Goal: Transaction & Acquisition: Purchase product/service

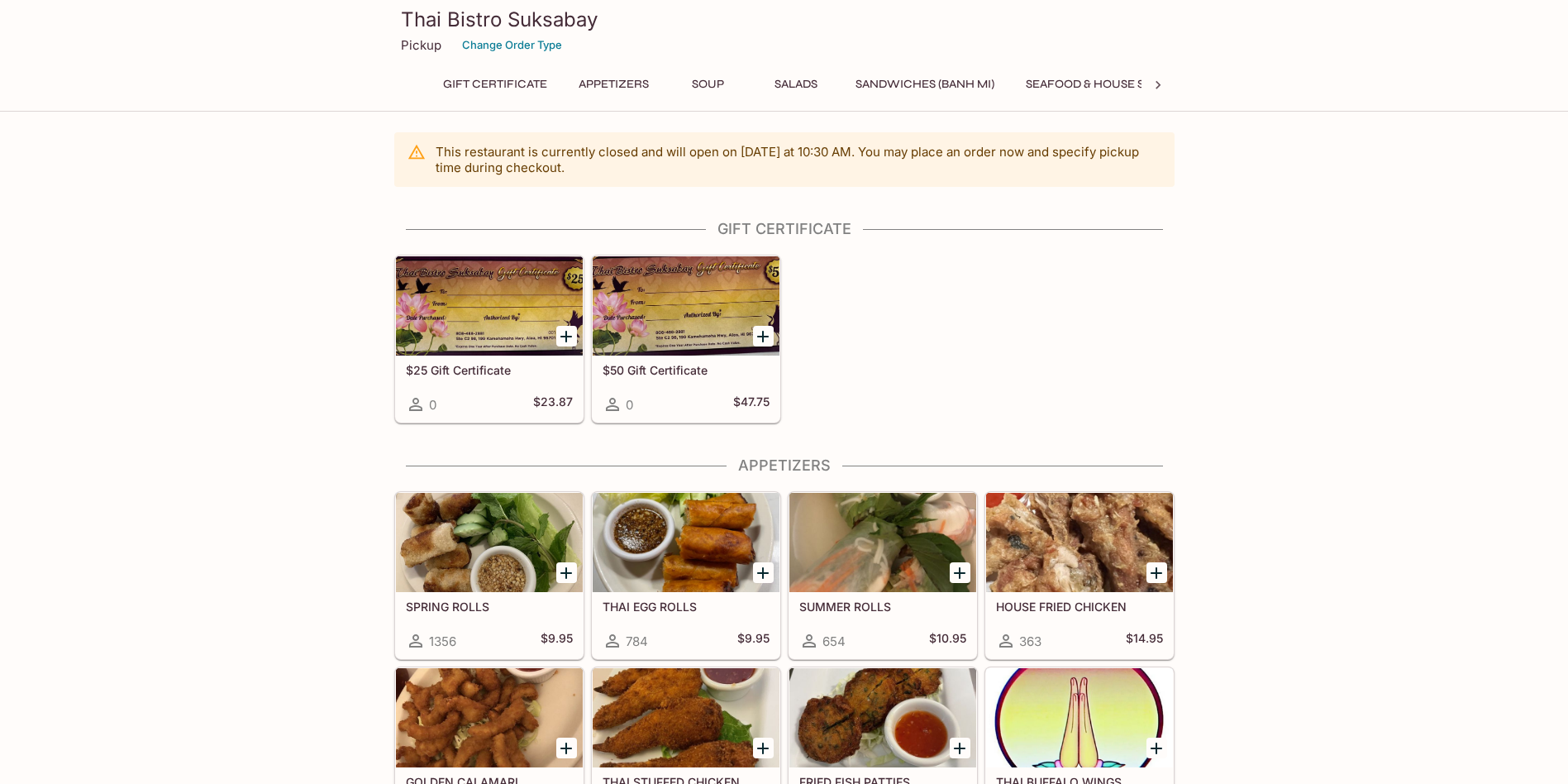
click at [1150, 346] on div "$25 Gift Certificate 0 $23.87 $50 Gift Certificate 0 $47.75" at bounding box center [781, 336] width 787 height 175
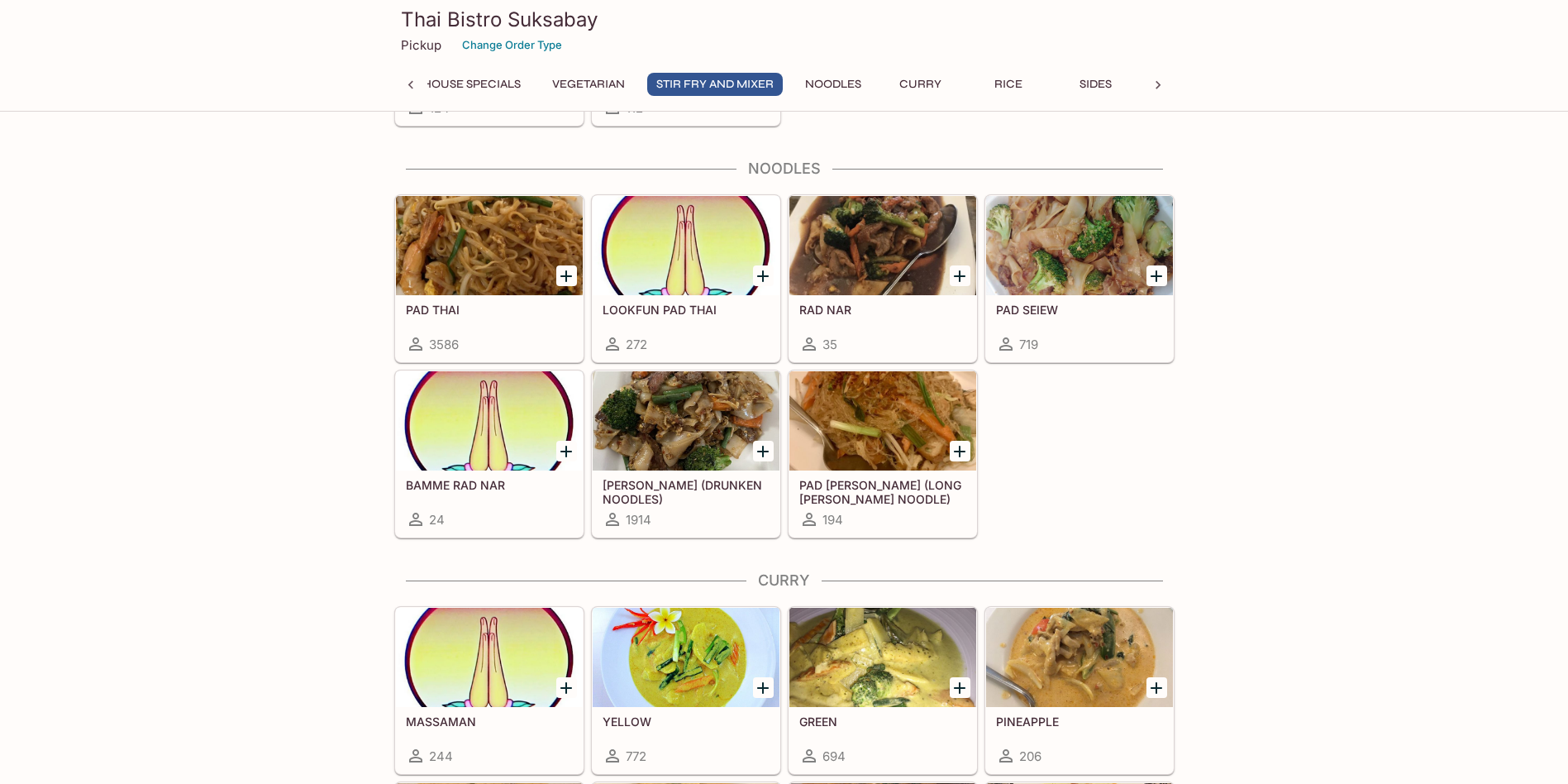
scroll to position [3576, 0]
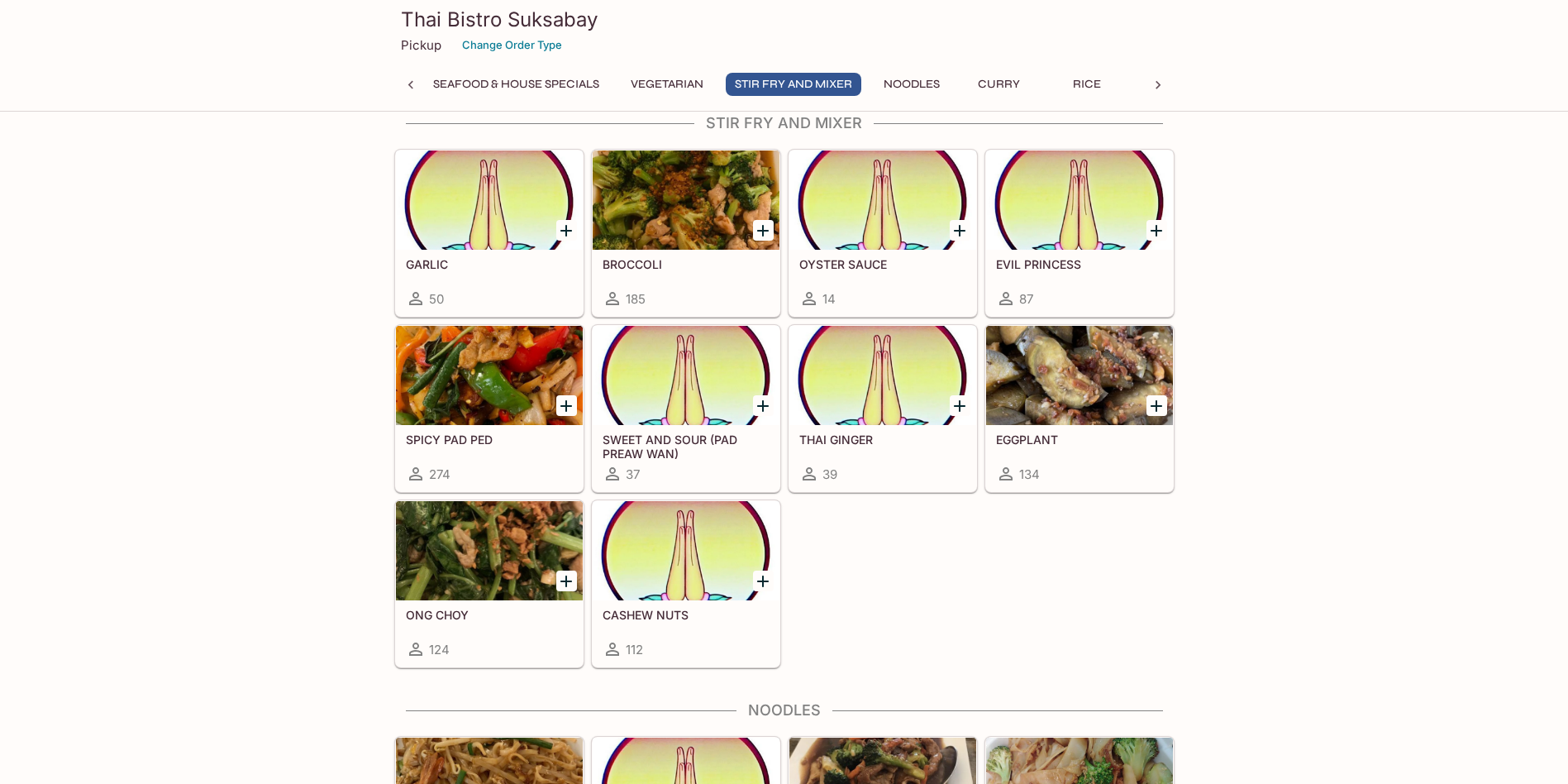
scroll to position [3494, 0]
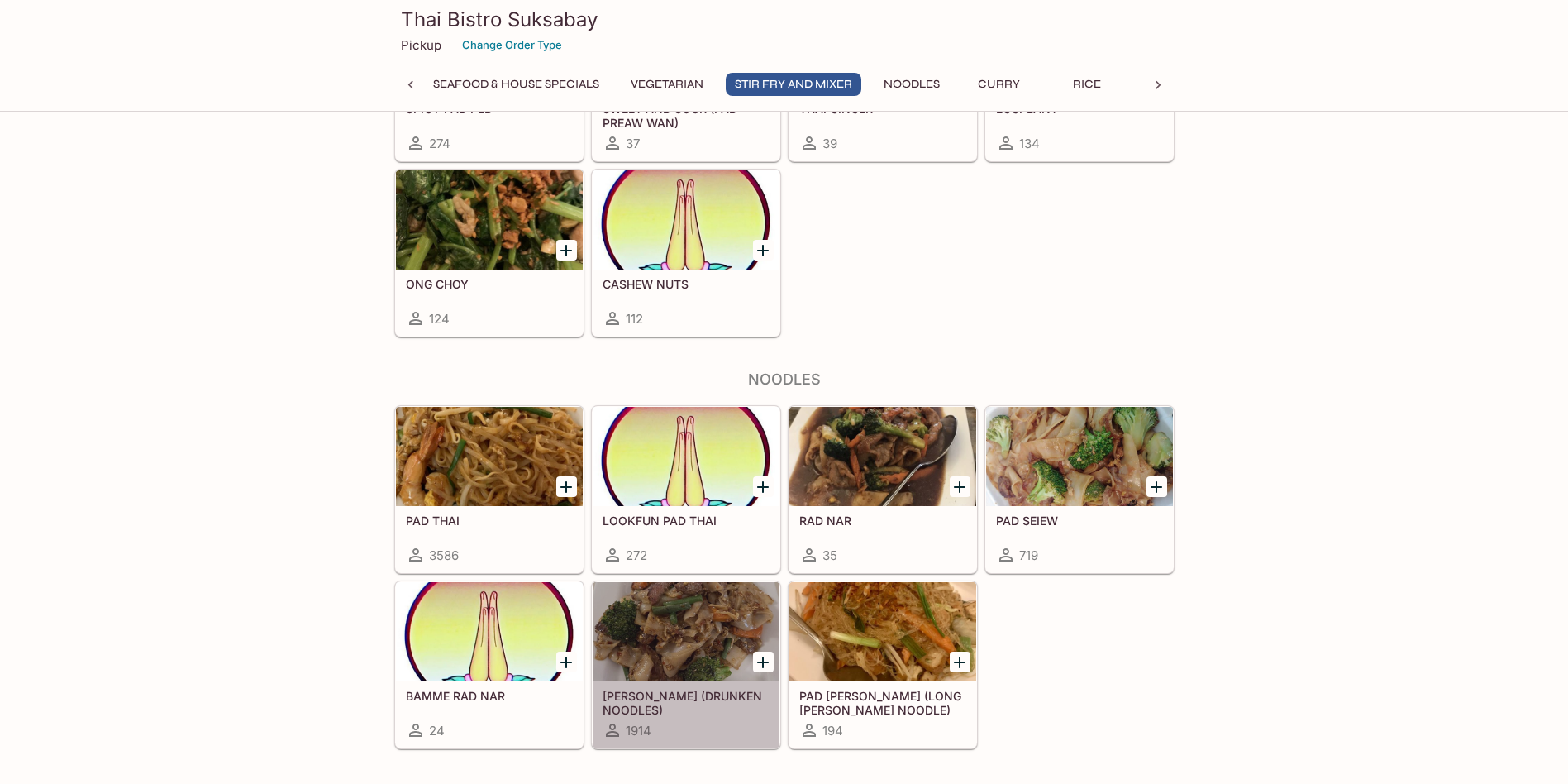
click at [678, 699] on h5 "[PERSON_NAME] (DRUNKEN NOODLES)" at bounding box center [685, 702] width 167 height 27
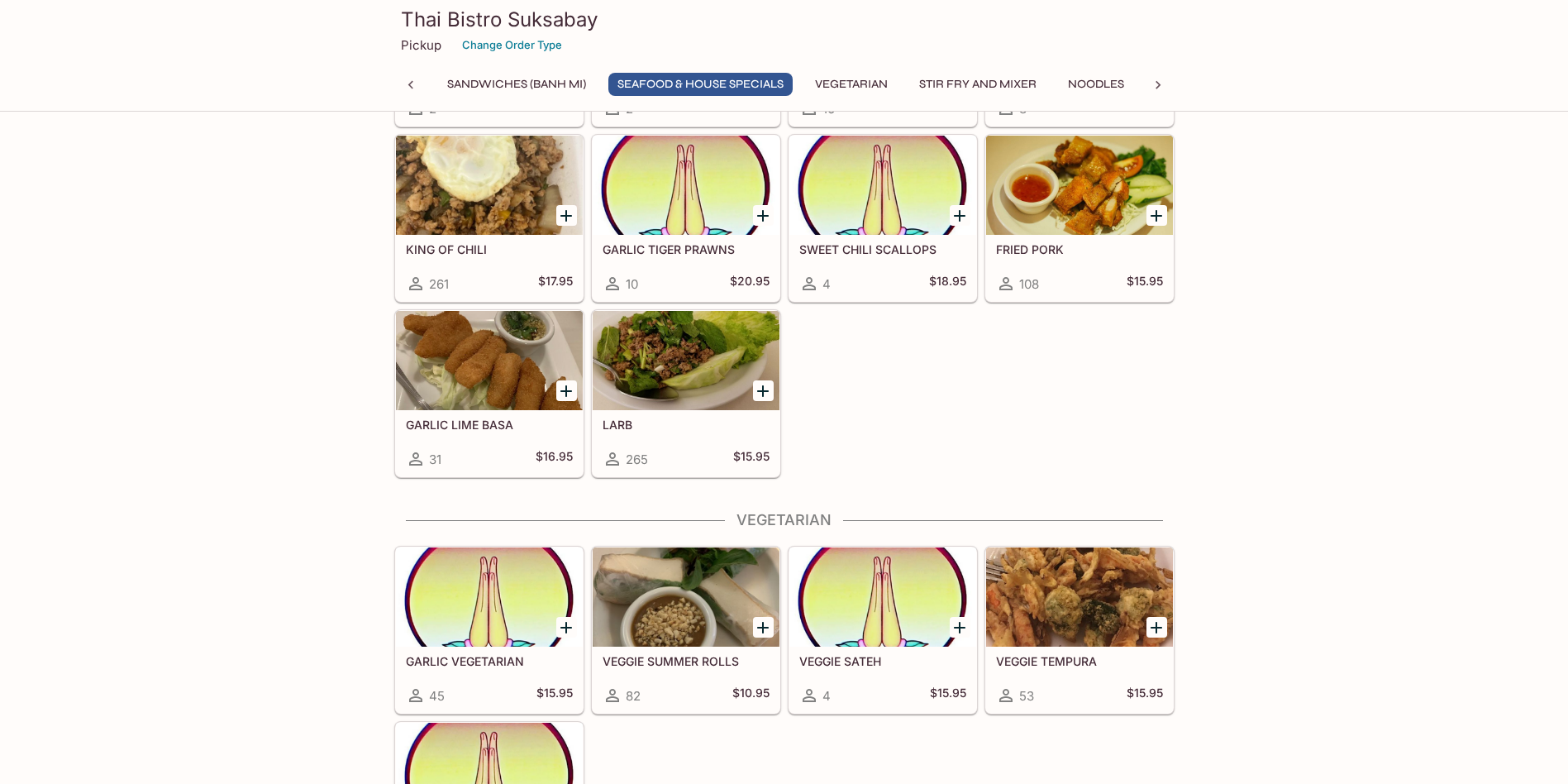
scroll to position [2144, 0]
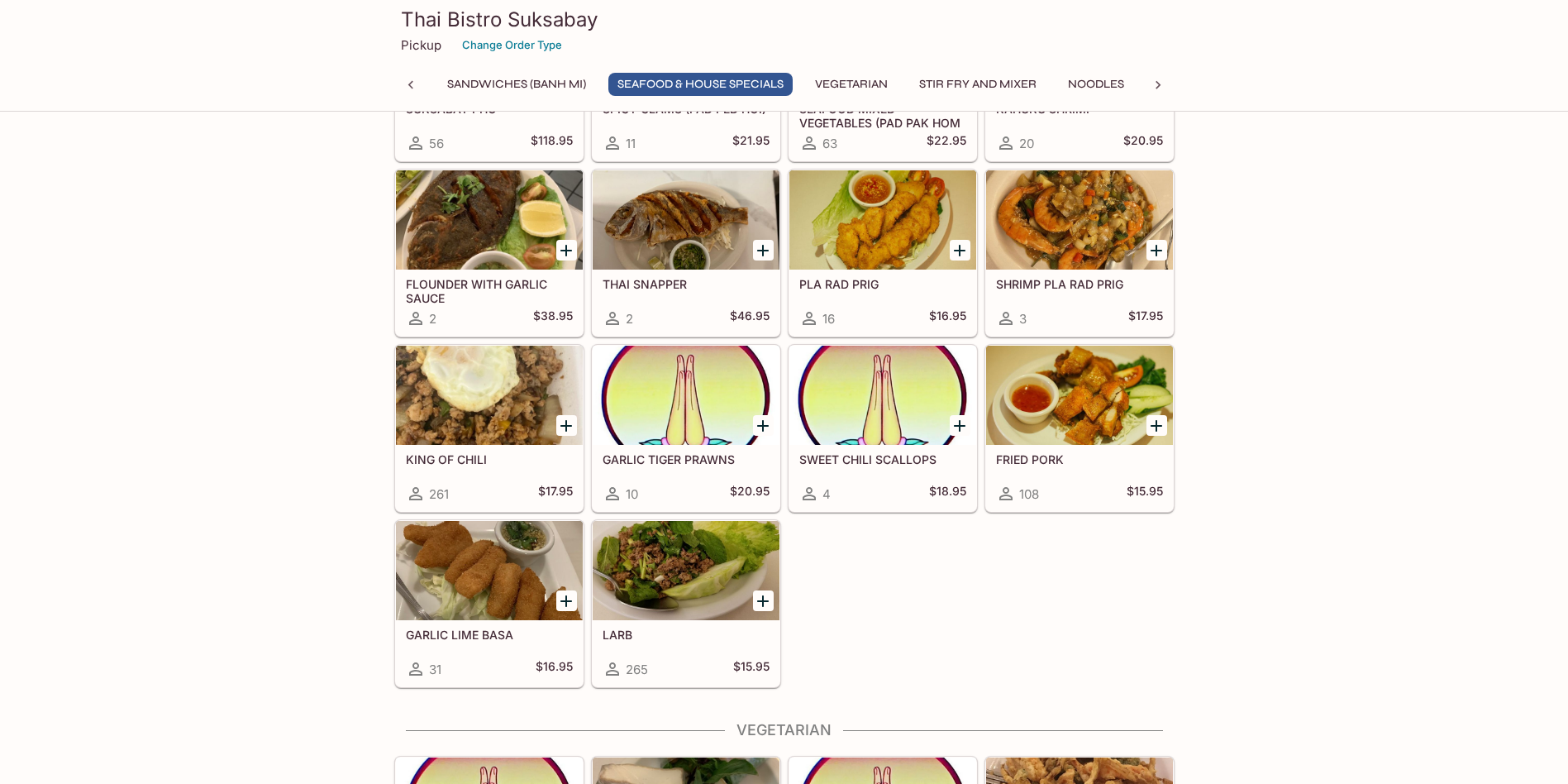
click at [470, 431] on div at bounding box center [489, 395] width 187 height 99
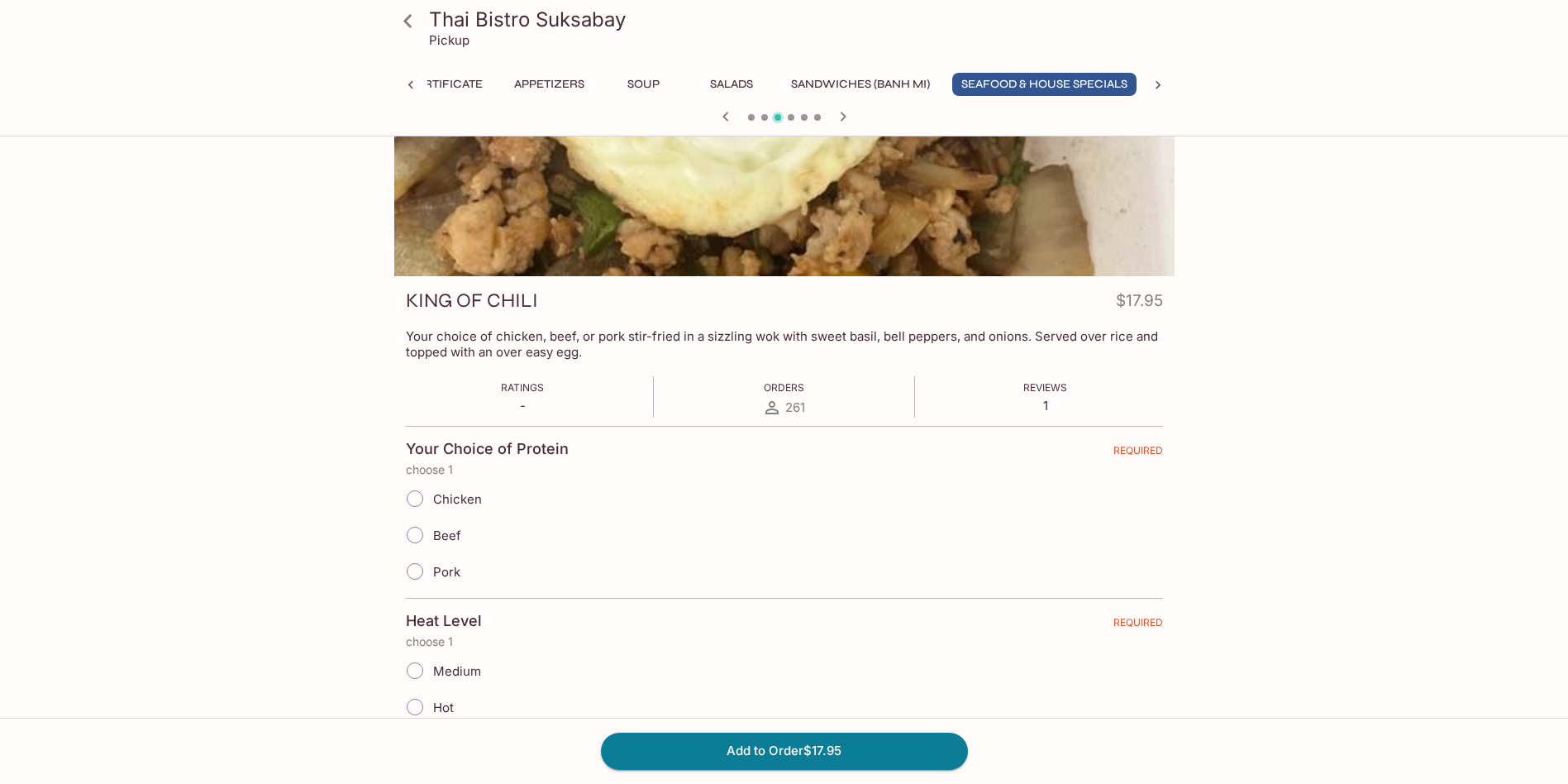
scroll to position [248, 0]
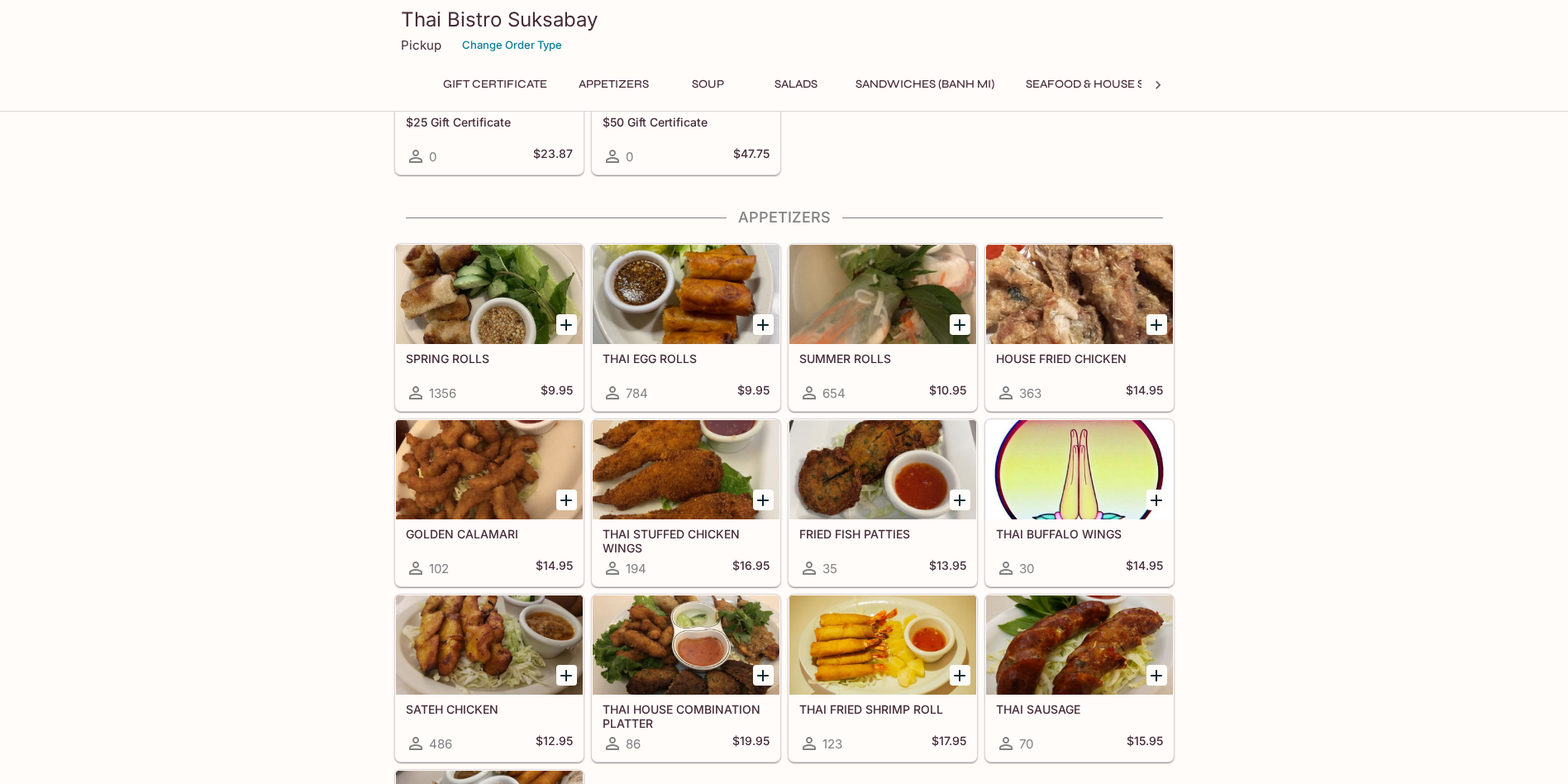
scroll to position [408, 0]
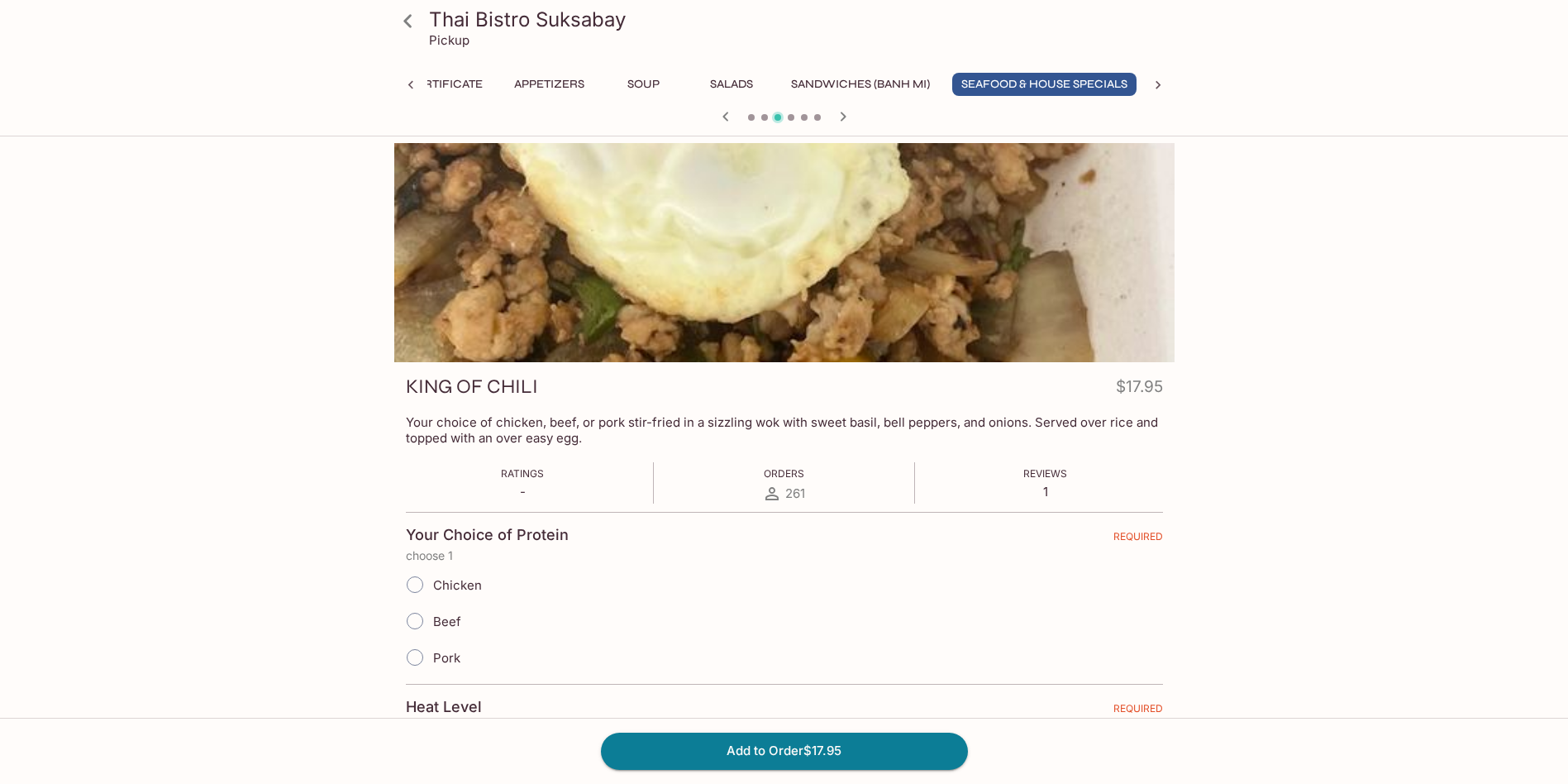
click at [171, 340] on div "Thai Bistro Suksabay Pickup Gift Certificate Appetizers Soup Salads Sandwiches …" at bounding box center [784, 535] width 1568 height 784
click at [238, 331] on div "Thai Bistro Suksabay Pickup Gift Certificate Appetizers Soup Salads Sandwiches …" at bounding box center [784, 535] width 1568 height 784
